Goal: Task Accomplishment & Management: Use online tool/utility

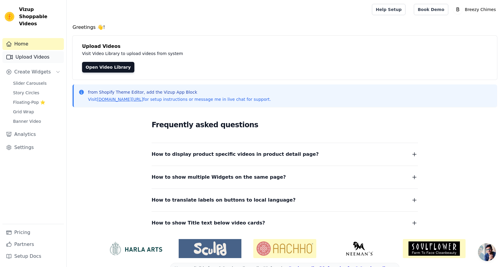
click at [31, 52] on link "Upload Videos" at bounding box center [33, 57] width 62 height 12
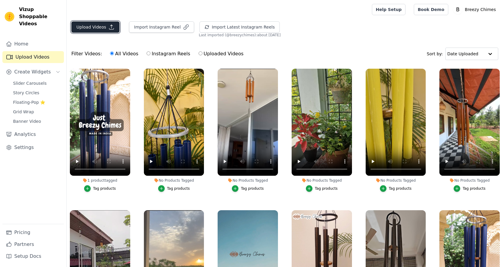
click at [100, 28] on button "Upload Videos" at bounding box center [95, 26] width 48 height 11
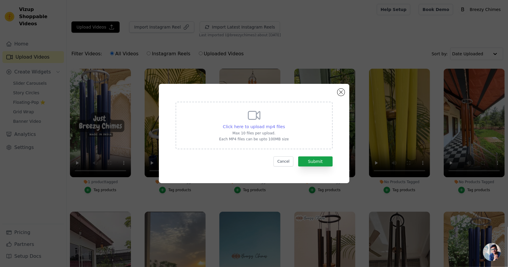
click at [242, 125] on span "Click here to upload mp4 files" at bounding box center [254, 126] width 62 height 5
click at [285, 124] on input "Click here to upload mp4 files Max 10 files per upload. Each MP4 files can be u…" at bounding box center [285, 123] width 0 height 0
type input "C:\fakepath\20250727_121730 (1).mp4"
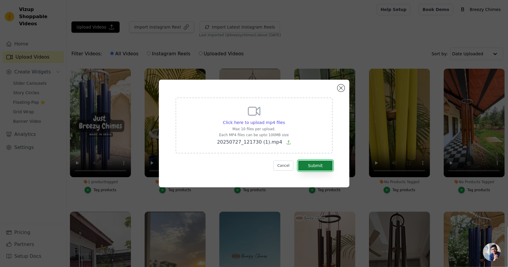
click at [319, 164] on button "Submit" at bounding box center [315, 166] width 34 height 10
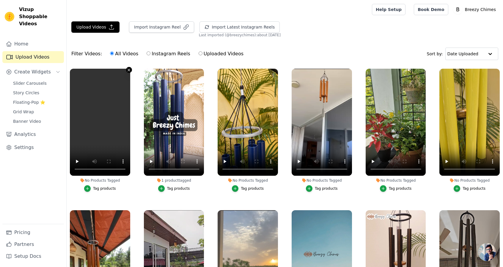
click at [129, 68] on icon "button" at bounding box center [129, 70] width 4 height 4
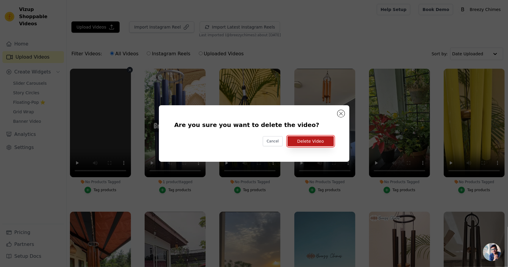
click at [309, 143] on button "Delete Video" at bounding box center [310, 141] width 46 height 10
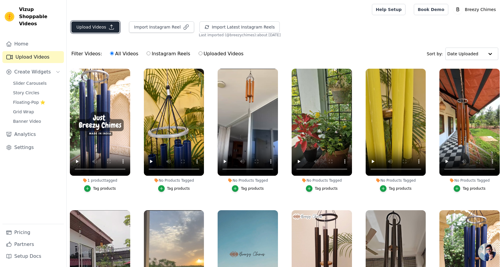
click at [92, 27] on button "Upload Videos" at bounding box center [95, 26] width 48 height 11
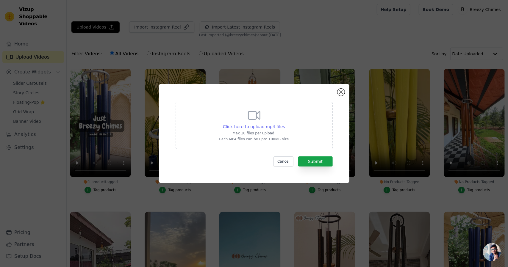
click at [260, 125] on span "Click here to upload mp4 files" at bounding box center [254, 126] width 62 height 5
click at [285, 124] on input "Click here to upload mp4 files Max 10 files per upload. Each MP4 files can be u…" at bounding box center [285, 123] width 0 height 0
type input "C:\fakepath\20250727_121730 (1) (1).mp4"
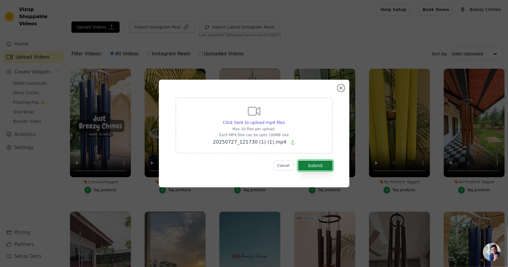
click at [313, 164] on button "Submit" at bounding box center [315, 166] width 34 height 10
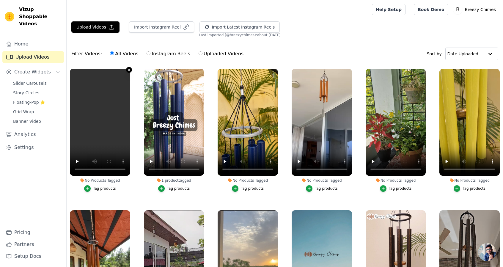
click at [128, 71] on icon "button" at bounding box center [129, 70] width 4 height 4
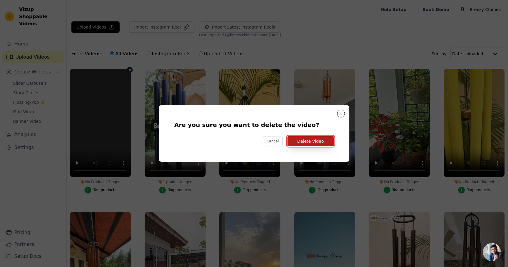
click at [309, 139] on button "Delete Video" at bounding box center [310, 141] width 46 height 10
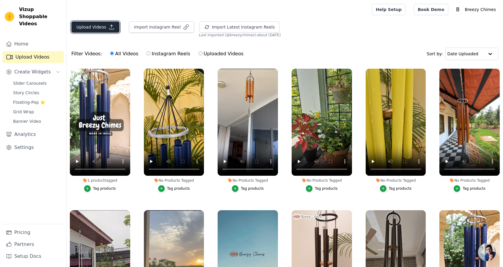
click at [90, 26] on button "Upload Videos" at bounding box center [95, 26] width 48 height 11
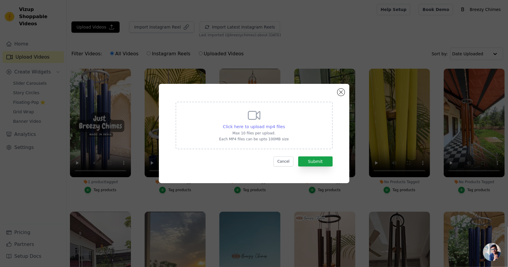
click at [256, 128] on span "Click here to upload mp4 files" at bounding box center [254, 126] width 62 height 5
click at [285, 124] on input "Click here to upload mp4 files Max 10 files per upload. Each MP4 files can be u…" at bounding box center [285, 123] width 0 height 0
type input "C:\fakepath\20250727_121730 (2).mp4"
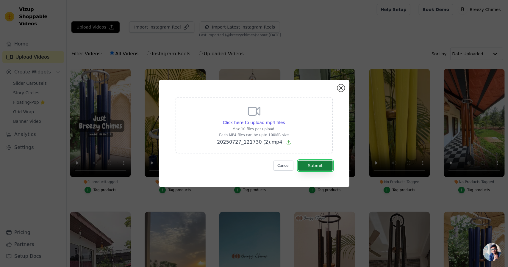
click at [322, 170] on button "Submit" at bounding box center [315, 166] width 34 height 10
click at [315, 164] on button "Submit" at bounding box center [315, 166] width 34 height 10
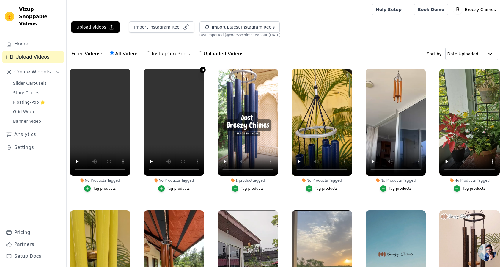
click at [201, 69] on icon "button" at bounding box center [203, 70] width 4 height 4
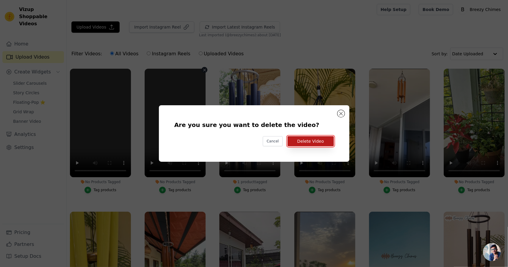
click at [302, 143] on button "Delete Video" at bounding box center [310, 141] width 46 height 10
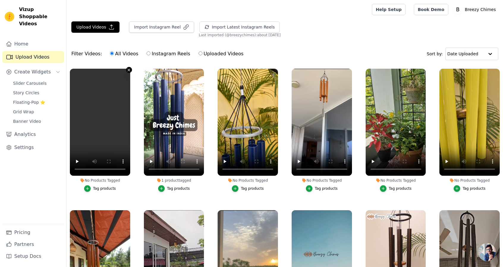
click at [129, 70] on icon "button" at bounding box center [129, 70] width 4 height 4
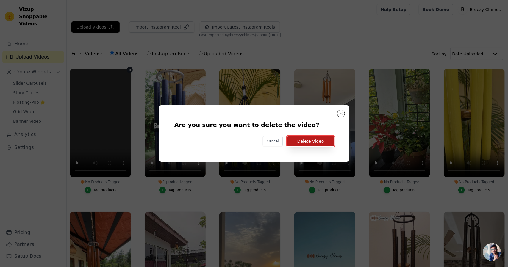
click at [306, 142] on button "Delete Video" at bounding box center [310, 141] width 46 height 10
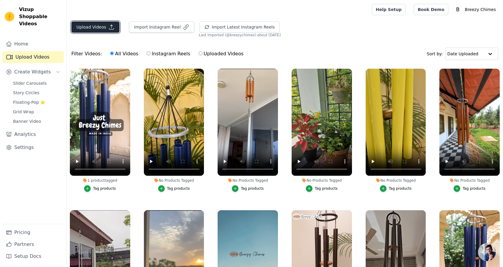
click at [100, 29] on button "Upload Videos" at bounding box center [95, 26] width 48 height 11
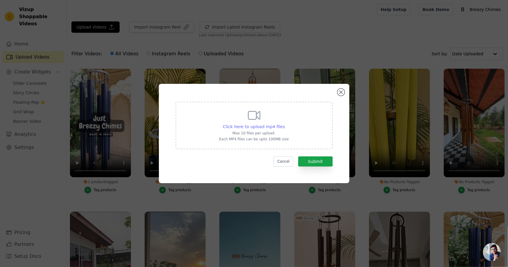
click at [267, 127] on span "Click here to upload mp4 files" at bounding box center [254, 126] width 62 height 5
click at [285, 124] on input "Click here to upload mp4 files Max 10 files per upload. Each MP4 files can be u…" at bounding box center [285, 123] width 0 height 0
type input "C:\fakepath\20250727_121730 (2).mp4"
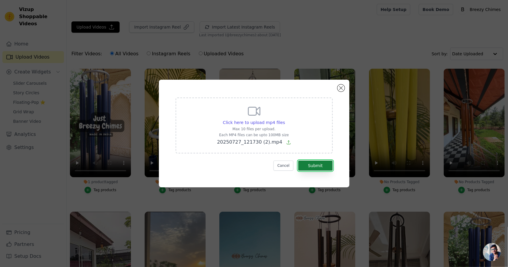
click at [311, 166] on button "Submit" at bounding box center [315, 166] width 34 height 10
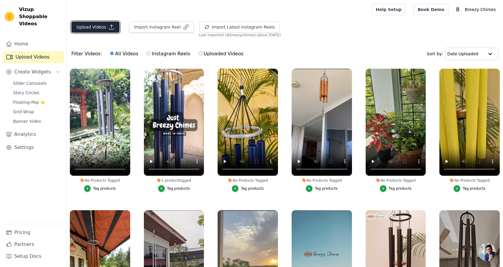
click at [94, 26] on button "Upload Videos" at bounding box center [95, 26] width 48 height 11
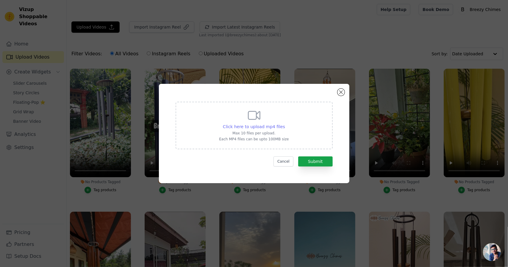
click at [244, 127] on span "Click here to upload mp4 files" at bounding box center [254, 126] width 62 height 5
click at [285, 124] on input "Click here to upload mp4 files Max 10 files per upload. Each MP4 files can be u…" at bounding box center [285, 123] width 0 height 0
type input "C:\fakepath\20250727_121404 (1).mp4"
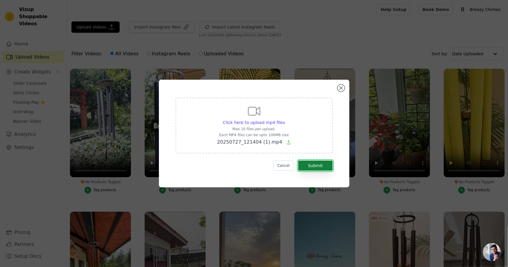
click at [316, 167] on button "Submit" at bounding box center [315, 166] width 34 height 10
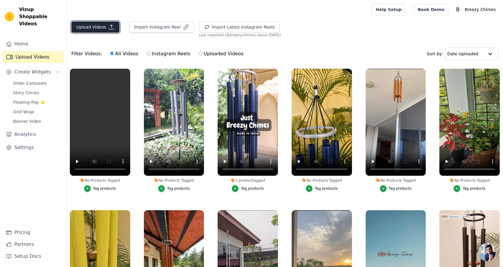
click at [102, 26] on button "Upload Videos" at bounding box center [95, 26] width 48 height 11
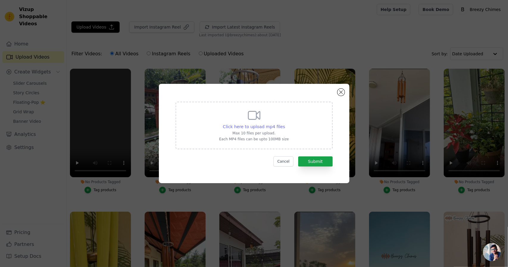
click at [266, 125] on span "Click here to upload mp4 files" at bounding box center [254, 126] width 62 height 5
click at [285, 124] on input "Click here to upload mp4 files Max 10 files per upload. Each MP4 files can be u…" at bounding box center [285, 123] width 0 height 0
type input "C:\fakepath\20250727_110250 (1).mp4"
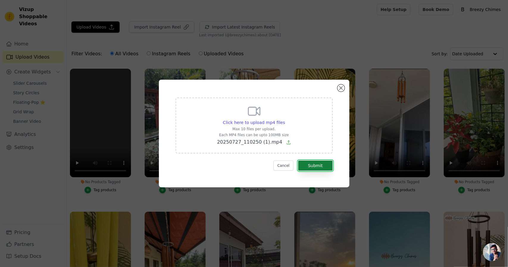
click at [316, 167] on button "Submit" at bounding box center [315, 166] width 34 height 10
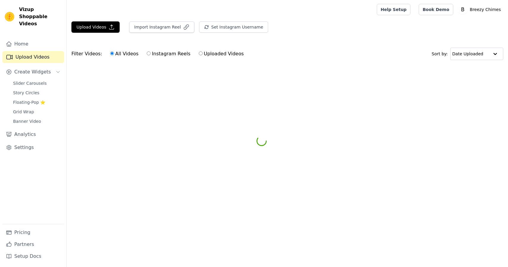
click at [202, 70] on ul at bounding box center [287, 70] width 441 height 10
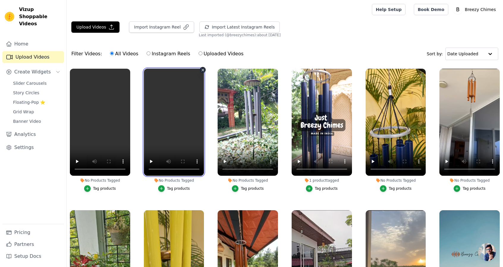
click at [200, 73] on video at bounding box center [174, 122] width 60 height 107
click at [201, 69] on icon "button" at bounding box center [203, 70] width 4 height 4
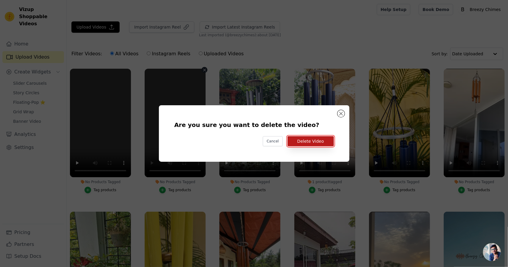
click at [314, 142] on button "Delete Video" at bounding box center [310, 141] width 46 height 10
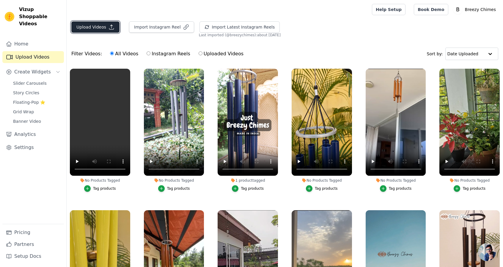
click at [103, 29] on button "Upload Videos" at bounding box center [95, 26] width 48 height 11
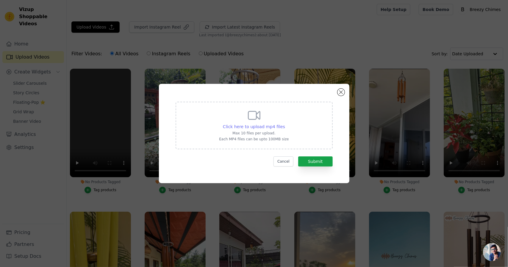
click at [263, 128] on span "Click here to upload mp4 files" at bounding box center [254, 126] width 62 height 5
click at [285, 124] on input "Click here to upload mp4 files Max 10 files per upload. Each MP4 files can be u…" at bounding box center [285, 123] width 0 height 0
type input "C:\fakepath\20250727_121404 (1).mp4"
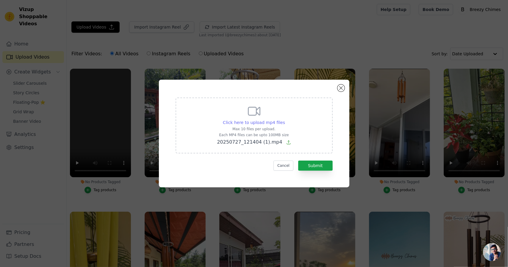
click at [272, 122] on span "Click here to upload mp4 files" at bounding box center [254, 122] width 62 height 5
click at [285, 120] on input "Click here to upload mp4 files Max 10 files per upload. Each MP4 files can be u…" at bounding box center [285, 119] width 0 height 0
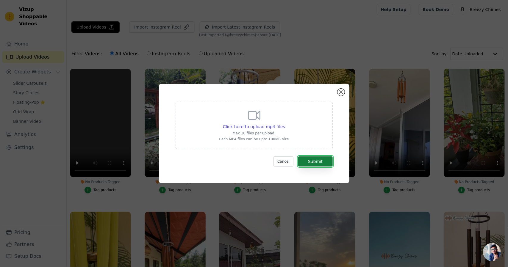
click at [314, 164] on button "Submit" at bounding box center [315, 161] width 34 height 10
click at [230, 126] on span "Click here to upload mp4 files" at bounding box center [254, 126] width 62 height 5
click at [285, 124] on input "Click here to upload mp4 files Max 10 files per upload. Each MP4 files can be u…" at bounding box center [285, 123] width 0 height 0
type input "C:\fakepath\20250727_121404 (1).mp4"
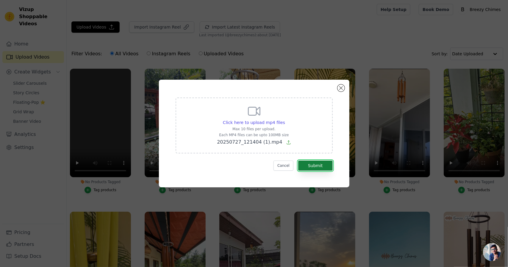
click at [318, 166] on button "Submit" at bounding box center [315, 166] width 34 height 10
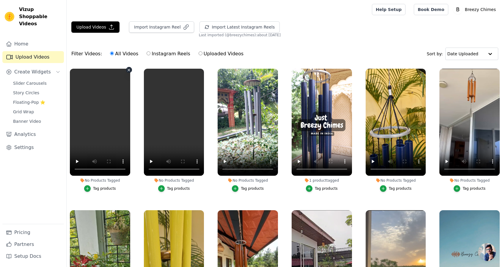
click at [129, 69] on icon "button" at bounding box center [129, 70] width 2 height 2
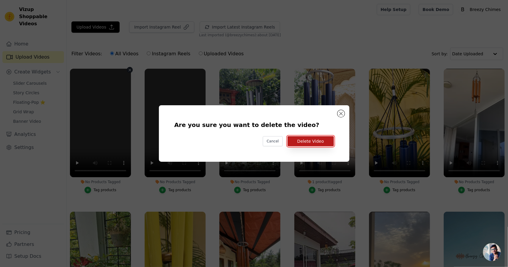
click at [307, 139] on button "Delete Video" at bounding box center [310, 141] width 46 height 10
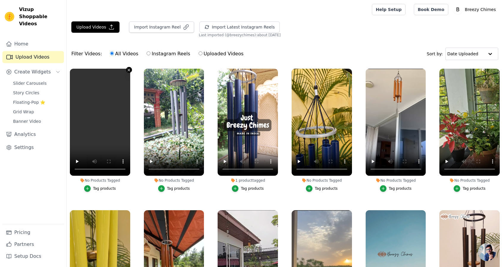
click at [128, 69] on icon "button" at bounding box center [129, 70] width 2 height 2
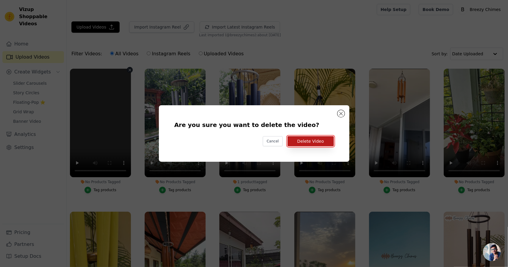
click at [324, 142] on button "Delete Video" at bounding box center [310, 141] width 46 height 10
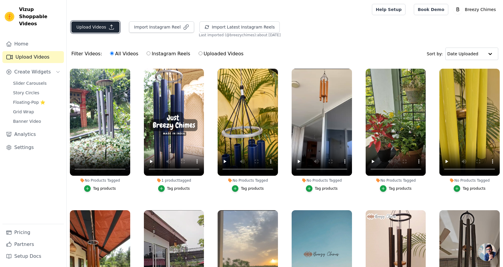
click at [103, 26] on button "Upload Videos" at bounding box center [95, 26] width 48 height 11
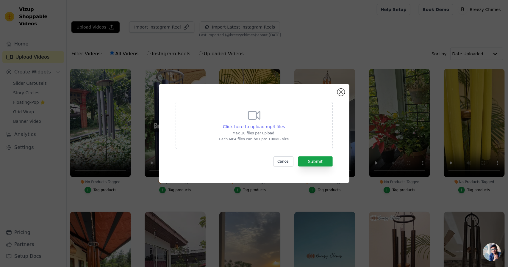
click at [258, 127] on span "Click here to upload mp4 files" at bounding box center [254, 126] width 62 height 5
click at [285, 124] on input "Click here to upload mp4 files Max 10 files per upload. Each MP4 files can be u…" at bounding box center [285, 123] width 0 height 0
type input "C:\fakepath\20250727_110250 (1).mp4"
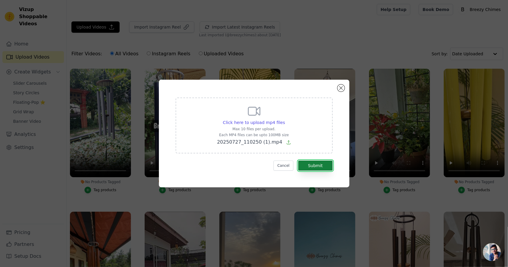
click at [316, 166] on button "Submit" at bounding box center [315, 166] width 34 height 10
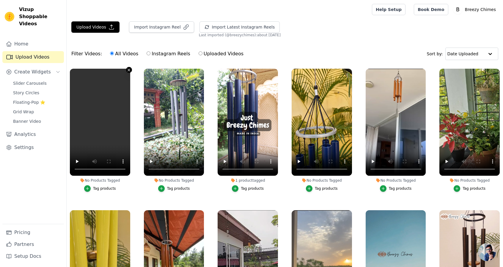
click at [129, 69] on icon "button" at bounding box center [129, 70] width 4 height 4
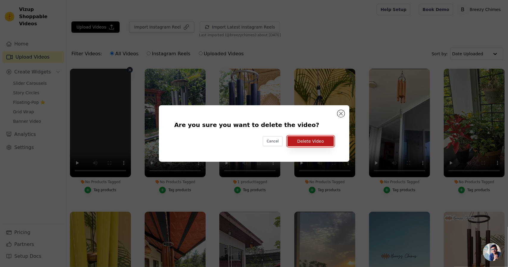
click at [303, 138] on button "Delete Video" at bounding box center [310, 141] width 46 height 10
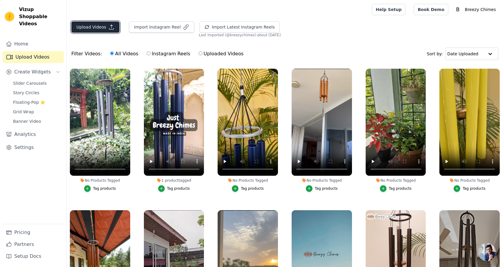
click at [110, 27] on icon "button" at bounding box center [112, 27] width 6 height 6
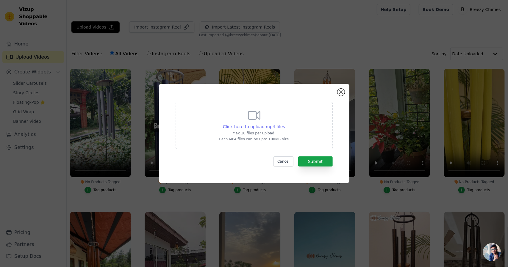
click at [251, 125] on span "Click here to upload mp4 files" at bounding box center [254, 126] width 62 height 5
click at [285, 124] on input "Click here to upload mp4 files Max 10 files per upload. Each MP4 files can be u…" at bounding box center [285, 123] width 0 height 0
click at [260, 127] on span "Click here to upload mp4 files" at bounding box center [254, 126] width 62 height 5
click at [285, 124] on input "Click here to upload mp4 files Max 10 files per upload. Each MP4 files can be u…" at bounding box center [285, 123] width 0 height 0
type input "C:\fakepath\20250727_110250 (1).mp4"
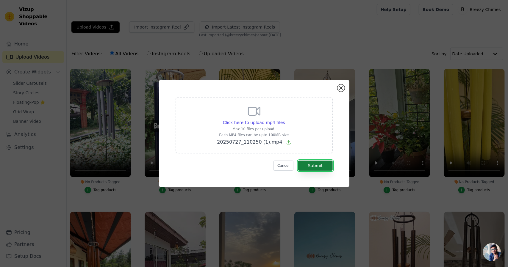
click at [324, 165] on button "Submit" at bounding box center [315, 166] width 34 height 10
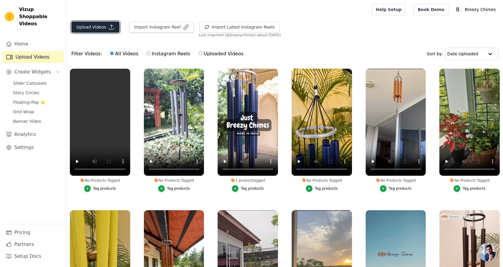
click at [95, 26] on button "Upload Videos" at bounding box center [95, 26] width 48 height 11
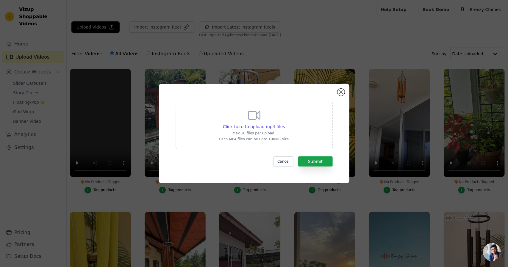
click at [250, 123] on div "Click here to upload mp4 files Max 10 files per upload. Each MP4 files can be u…" at bounding box center [254, 124] width 70 height 33
click at [285, 123] on input "Click here to upload mp4 files Max 10 files per upload. Each MP4 files can be u…" at bounding box center [285, 123] width 0 height 0
type input "C:\fakepath\20250727_110250 - RESIZE - Videobolt.net.mp4"
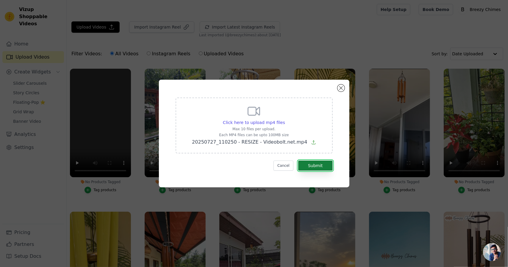
click at [317, 165] on button "Submit" at bounding box center [315, 166] width 34 height 10
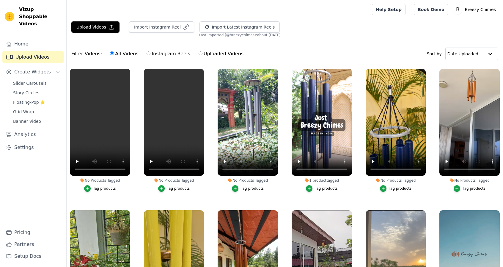
click at [95, 16] on div at bounding box center [217, 9] width 293 height 19
click at [100, 25] on button "Upload Videos" at bounding box center [95, 26] width 48 height 11
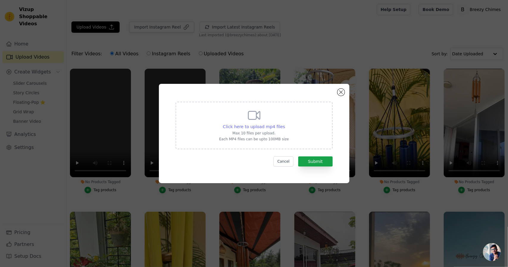
click at [257, 126] on span "Click here to upload mp4 files" at bounding box center [254, 126] width 62 height 5
click at [285, 124] on input "Click here to upload mp4 files Max 10 files per upload. Each MP4 files can be u…" at bounding box center [285, 123] width 0 height 0
type input "C:\fakepath\20250727_110250 - RESIZE - Videobolt.net - COMPRESS.mp4"
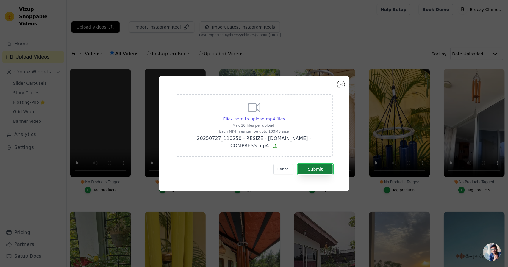
click at [319, 165] on button "Submit" at bounding box center [315, 169] width 34 height 10
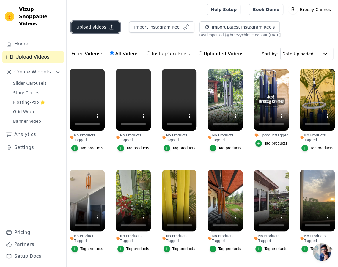
click at [109, 30] on button "Upload Videos" at bounding box center [95, 26] width 48 height 11
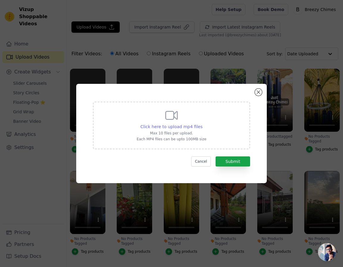
click at [162, 127] on span "Click here to upload mp4 files" at bounding box center [171, 126] width 62 height 5
click at [202, 124] on input "Click here to upload mp4 files Max 10 files per upload. Each MP4 files can be u…" at bounding box center [202, 123] width 0 height 0
type input "C:\fakepath\20250727_110250 - RESIZE - Videobolt.net - COMPRESS.mp4"
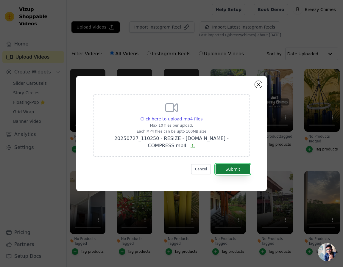
click at [235, 166] on button "Submit" at bounding box center [232, 169] width 34 height 10
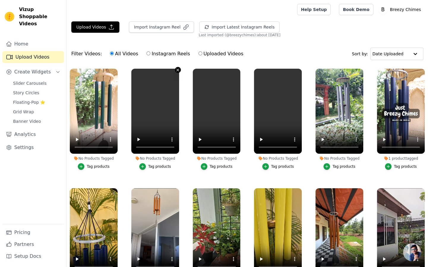
click at [176, 70] on icon "button" at bounding box center [178, 70] width 4 height 4
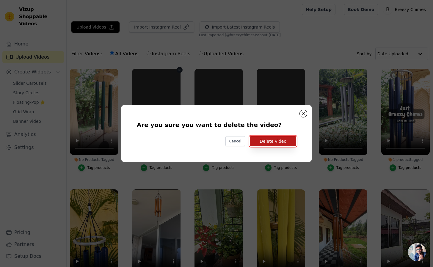
click at [265, 145] on button "Delete Video" at bounding box center [273, 141] width 46 height 10
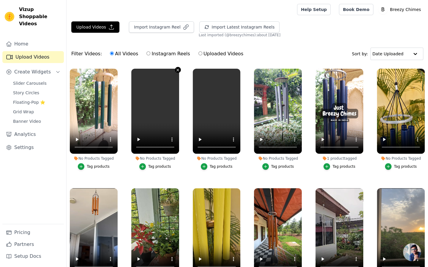
click at [177, 70] on icon "button" at bounding box center [178, 70] width 2 height 2
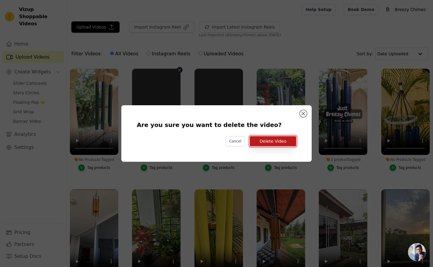
click at [264, 141] on button "Delete Video" at bounding box center [273, 141] width 46 height 10
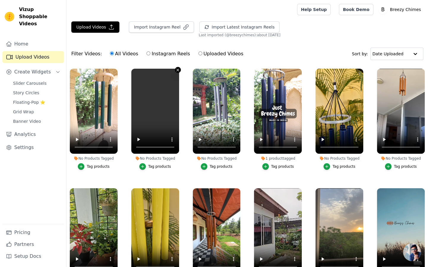
click at [176, 70] on icon "button" at bounding box center [178, 70] width 4 height 4
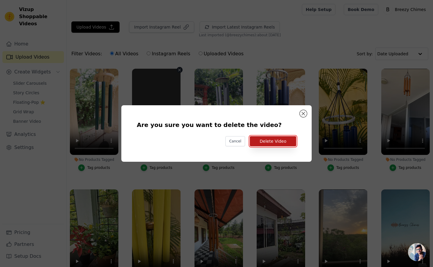
click at [259, 141] on button "Delete Video" at bounding box center [273, 141] width 46 height 10
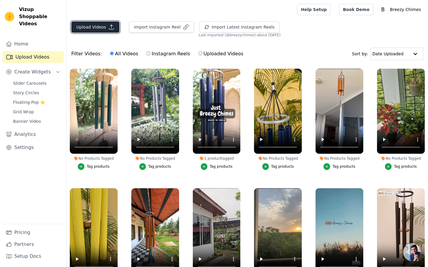
click at [114, 26] on button "Upload Videos" at bounding box center [95, 26] width 48 height 11
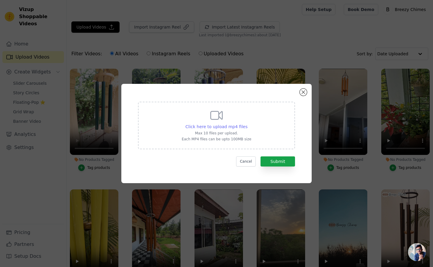
click at [223, 125] on span "Click here to upload mp4 files" at bounding box center [217, 126] width 62 height 5
click at [247, 124] on input "Click here to upload mp4 files Max 10 files per upload. Each MP4 files can be u…" at bounding box center [247, 123] width 0 height 0
type input "C:\fakepath\20250727_121404 - RESIZE - [DOMAIN_NAME] - COMPRESS.mp4"
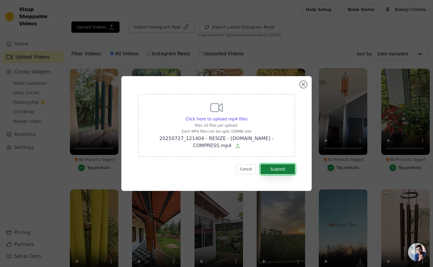
click at [277, 166] on button "Submit" at bounding box center [277, 169] width 34 height 10
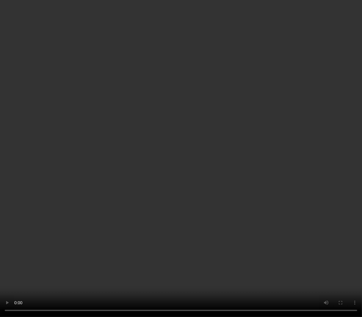
click at [165, 153] on video at bounding box center [181, 158] width 362 height 317
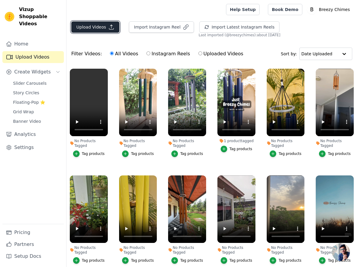
click at [95, 27] on button "Upload Videos" at bounding box center [95, 26] width 48 height 11
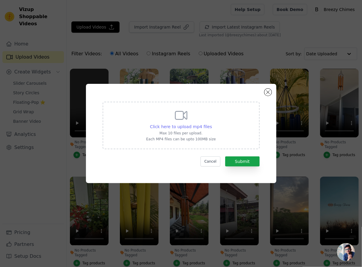
click at [170, 125] on span "Click here to upload mp4 files" at bounding box center [181, 126] width 62 height 5
click at [212, 124] on input "Click here to upload mp4 files Max 10 files per upload. Each MP4 files can be u…" at bounding box center [212, 123] width 0 height 0
type input "C:\fakepath\20250727_111109 - RESIZE - Videobolt.net - COMPRESS.mp4"
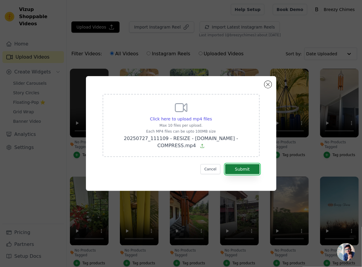
click at [245, 164] on button "Submit" at bounding box center [242, 169] width 34 height 10
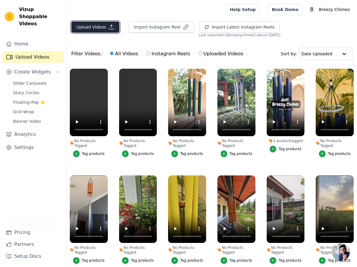
click at [88, 27] on button "Upload Videos" at bounding box center [95, 26] width 48 height 11
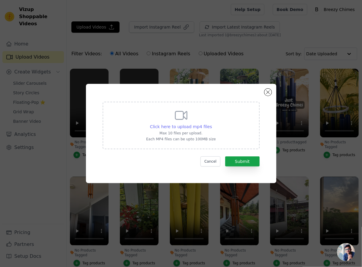
click at [186, 125] on span "Click here to upload mp4 files" at bounding box center [181, 126] width 62 height 5
click at [212, 124] on input "Click here to upload mp4 files Max 10 files per upload. Each MP4 files can be u…" at bounding box center [212, 123] width 0 height 0
type input "C:\fakepath\20250727_121404 - RESIZE - Videobolt.net - COMPRESS (1).mp4"
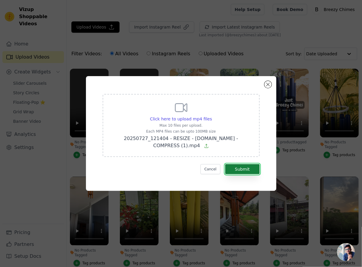
click at [247, 169] on button "Submit" at bounding box center [242, 169] width 34 height 10
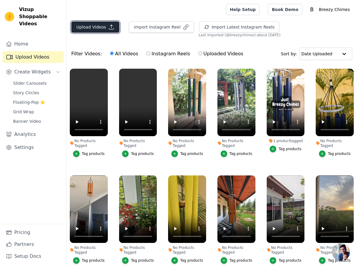
click at [91, 26] on button "Upload Videos" at bounding box center [95, 26] width 48 height 11
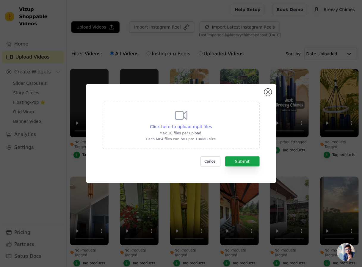
click at [189, 128] on span "Click here to upload mp4 files" at bounding box center [181, 126] width 62 height 5
click at [212, 124] on input "Click here to upload mp4 files Max 10 files per upload. Each MP4 files can be u…" at bounding box center [212, 123] width 0 height 0
type input "C:\fakepath\20250727_111109 - RESIZE - Videobolt.net - COMPRESS (1).mp4"
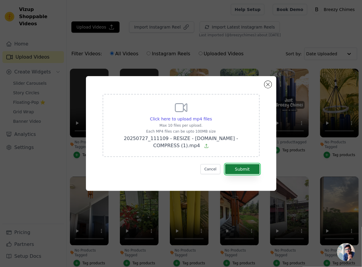
click at [253, 172] on button "Submit" at bounding box center [242, 169] width 34 height 10
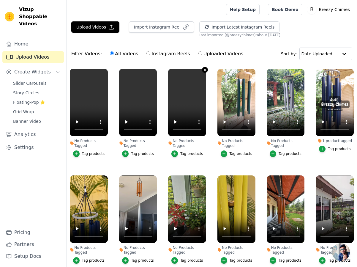
click at [204, 70] on icon "button" at bounding box center [205, 70] width 2 height 2
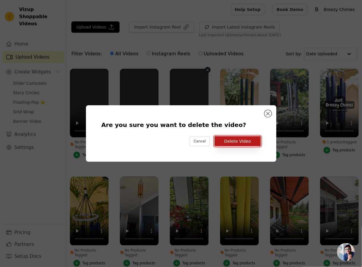
click at [230, 143] on button "Delete Video" at bounding box center [237, 141] width 46 height 10
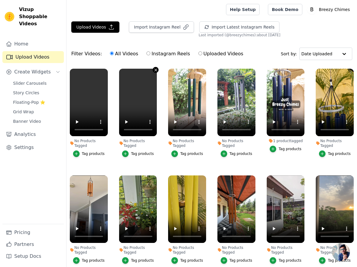
click at [154, 71] on icon "button" at bounding box center [156, 70] width 4 height 4
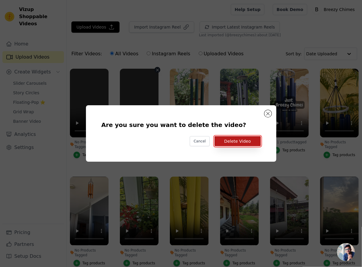
click at [224, 140] on button "Delete Video" at bounding box center [237, 141] width 46 height 10
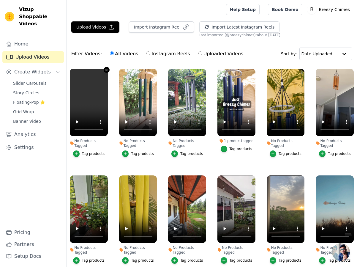
click at [105, 69] on icon "button" at bounding box center [106, 70] width 4 height 4
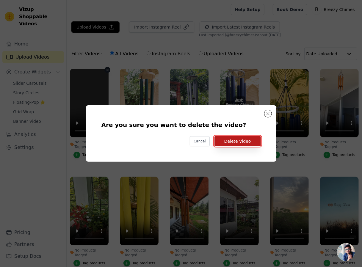
click at [228, 141] on button "Delete Video" at bounding box center [237, 141] width 46 height 10
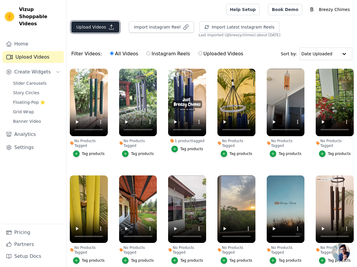
click at [104, 27] on button "Upload Videos" at bounding box center [95, 26] width 48 height 11
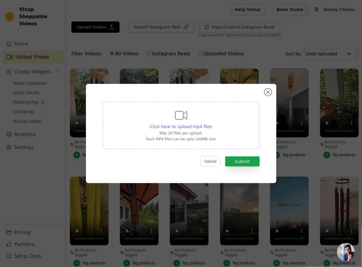
click at [185, 125] on span "Click here to upload mp4 files" at bounding box center [181, 126] width 62 height 5
click at [212, 124] on input "Click here to upload mp4 files Max 10 files per upload. Each MP4 files can be u…" at bounding box center [212, 123] width 0 height 0
type input "C:\fakepath\20250727_111109 - RESIZE - Videobolt.net - COMPRESS.mp4"
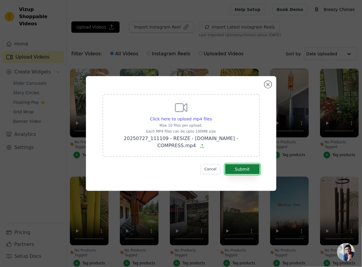
click at [252, 167] on button "Submit" at bounding box center [242, 169] width 34 height 10
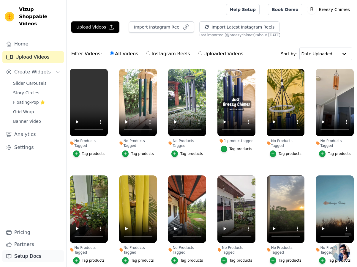
click at [42, 257] on link "Setup Docs" at bounding box center [33, 256] width 62 height 12
click at [99, 22] on button "Upload Videos" at bounding box center [95, 26] width 48 height 11
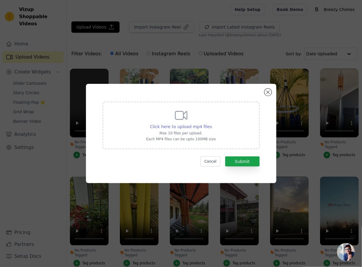
click at [177, 125] on span "Click here to upload mp4 files" at bounding box center [181, 126] width 62 height 5
click at [212, 124] on input "Click here to upload mp4 files Max 10 files per upload. Each MP4 files can be u…" at bounding box center [212, 123] width 0 height 0
type input "C:\fakepath\20250727_111109 - RESIZE - Videobolt.net - COMPRESS.mp4"
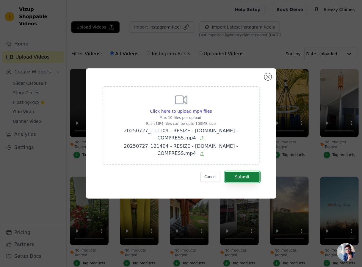
click at [252, 172] on button "Submit" at bounding box center [242, 177] width 34 height 10
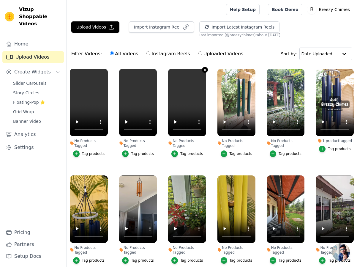
click at [206, 69] on icon "button" at bounding box center [205, 70] width 4 height 4
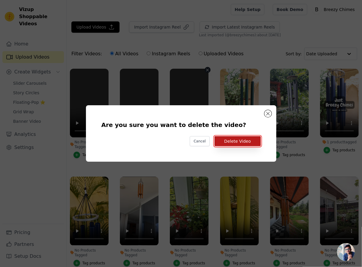
click at [243, 143] on button "Delete Video" at bounding box center [237, 141] width 46 height 10
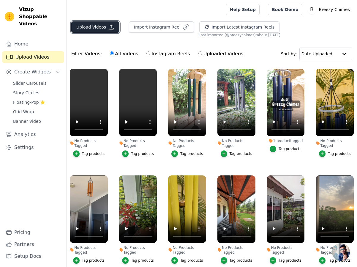
click at [103, 26] on button "Upload Videos" at bounding box center [95, 26] width 48 height 11
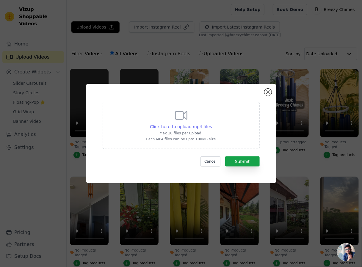
click at [180, 126] on span "Click here to upload mp4 files" at bounding box center [181, 126] width 62 height 5
click at [212, 124] on input "Click here to upload mp4 files Max 10 files per upload. Each MP4 files can be u…" at bounding box center [212, 123] width 0 height 0
type input "C:\fakepath\20250727_111109 - RESIZE - [DOMAIN_NAME] - COMPRESS (2).mp4"
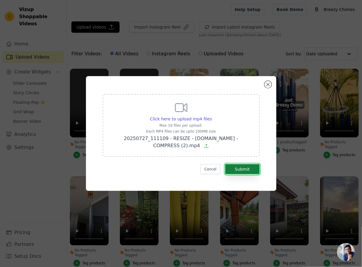
click at [254, 168] on button "Submit" at bounding box center [242, 169] width 34 height 10
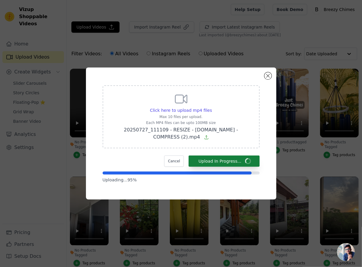
click at [254, 168] on form "Click here to upload mp4 files Max 10 files per upload. Each MP4 files can be u…" at bounding box center [181, 134] width 157 height 98
